Goal: Go to known website: Access a specific website the user already knows

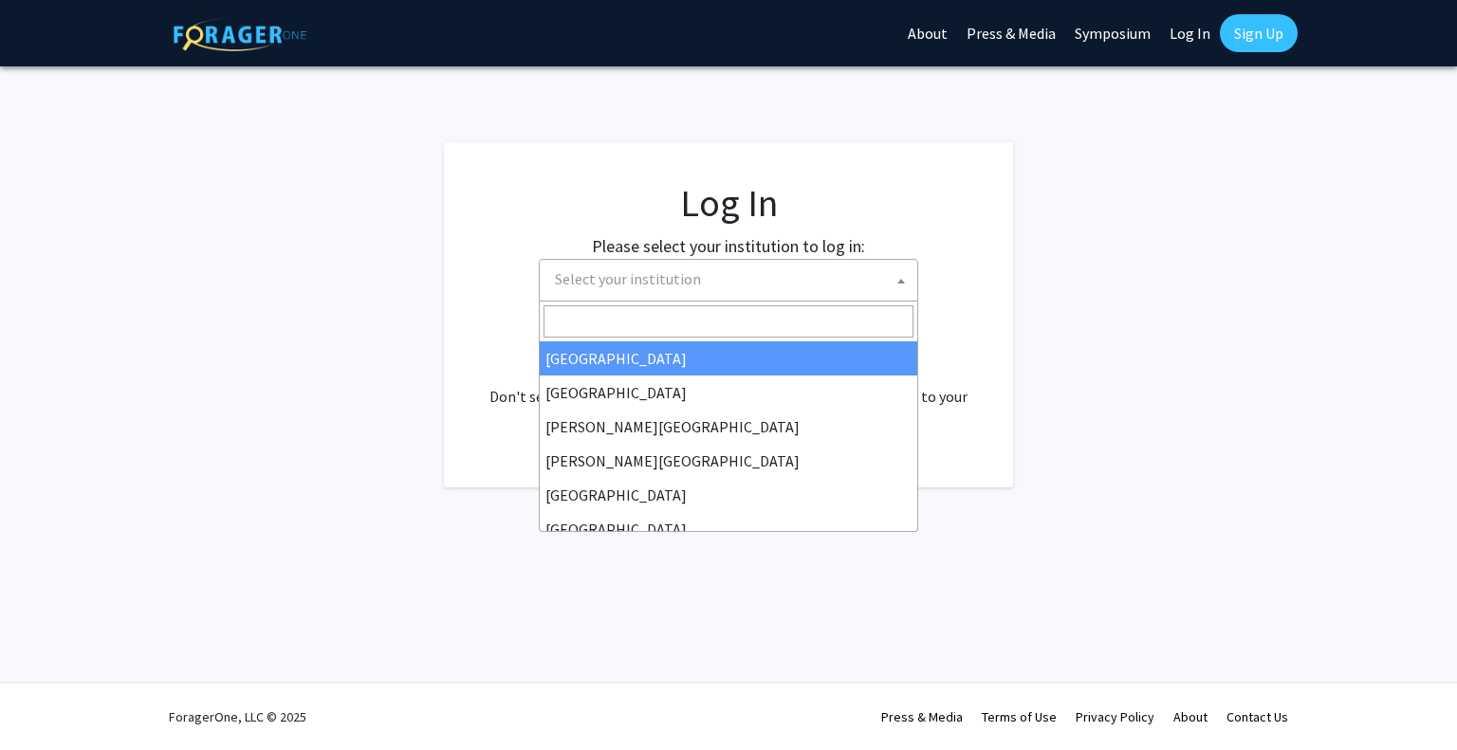
click at [761, 286] on span "Select your institution" at bounding box center [732, 279] width 370 height 39
select select "34"
